Goal: Browse casually

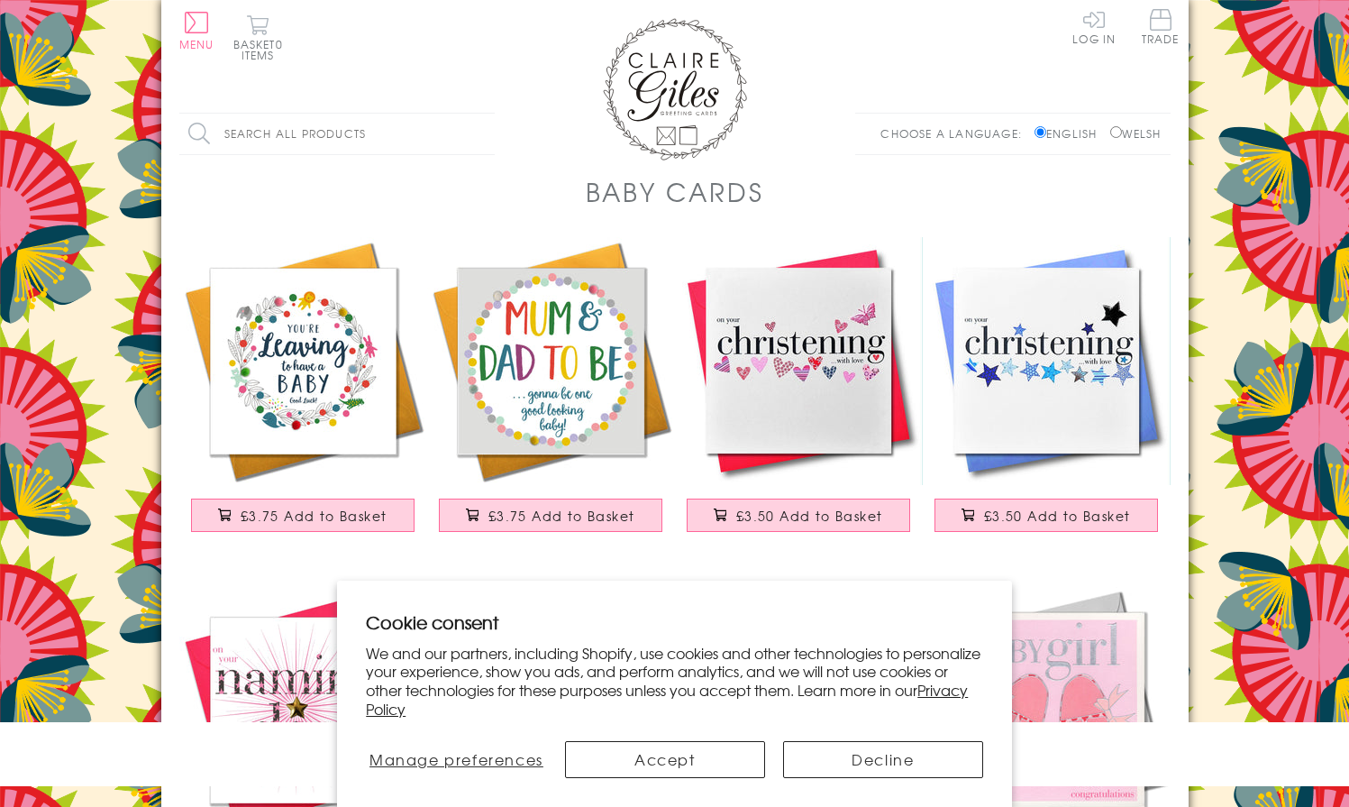
scroll to position [2720, 0]
